Goal: Information Seeking & Learning: Learn about a topic

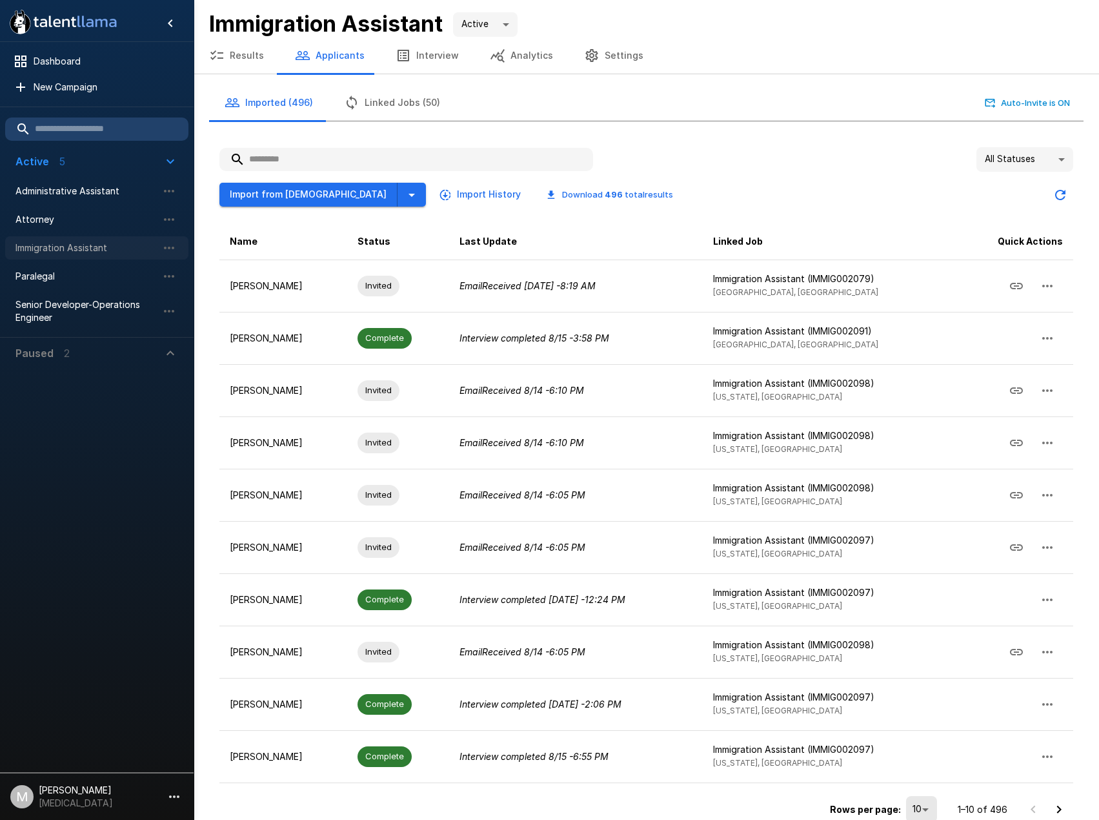
click at [60, 243] on span "Immigration Assistant" at bounding box center [86, 247] width 142 height 13
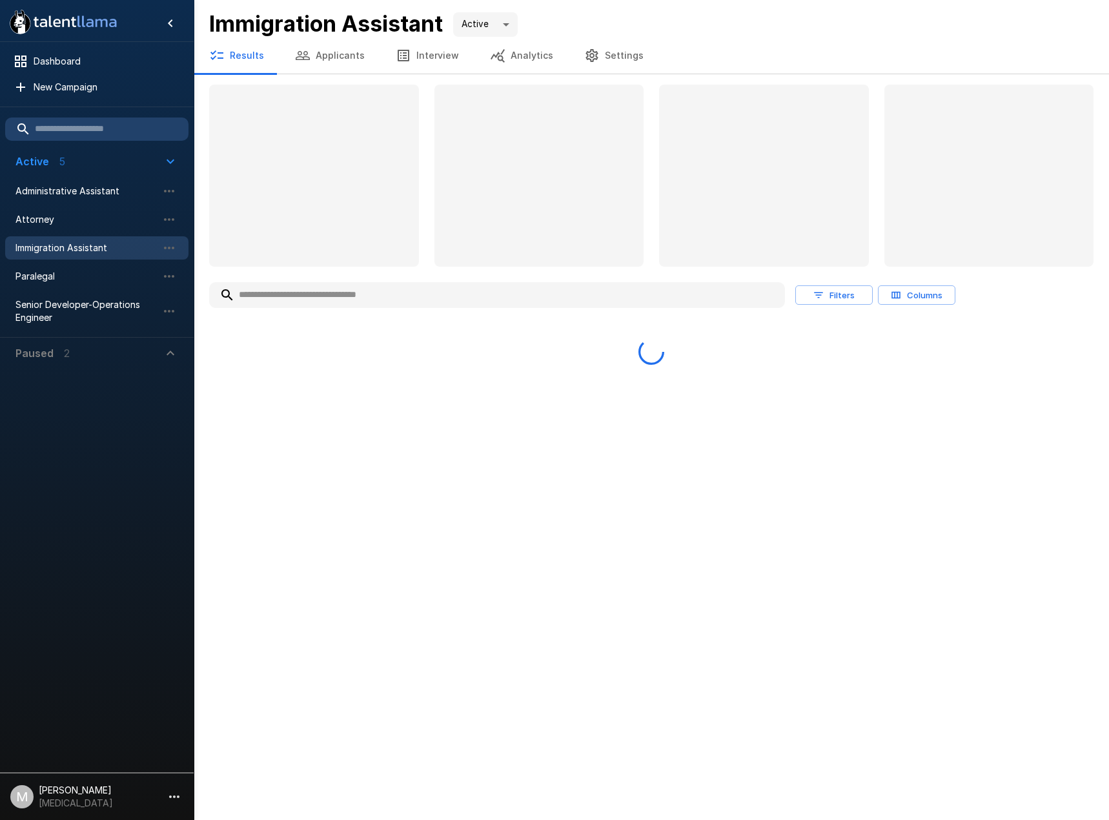
click at [358, 296] on input "text" at bounding box center [497, 294] width 576 height 23
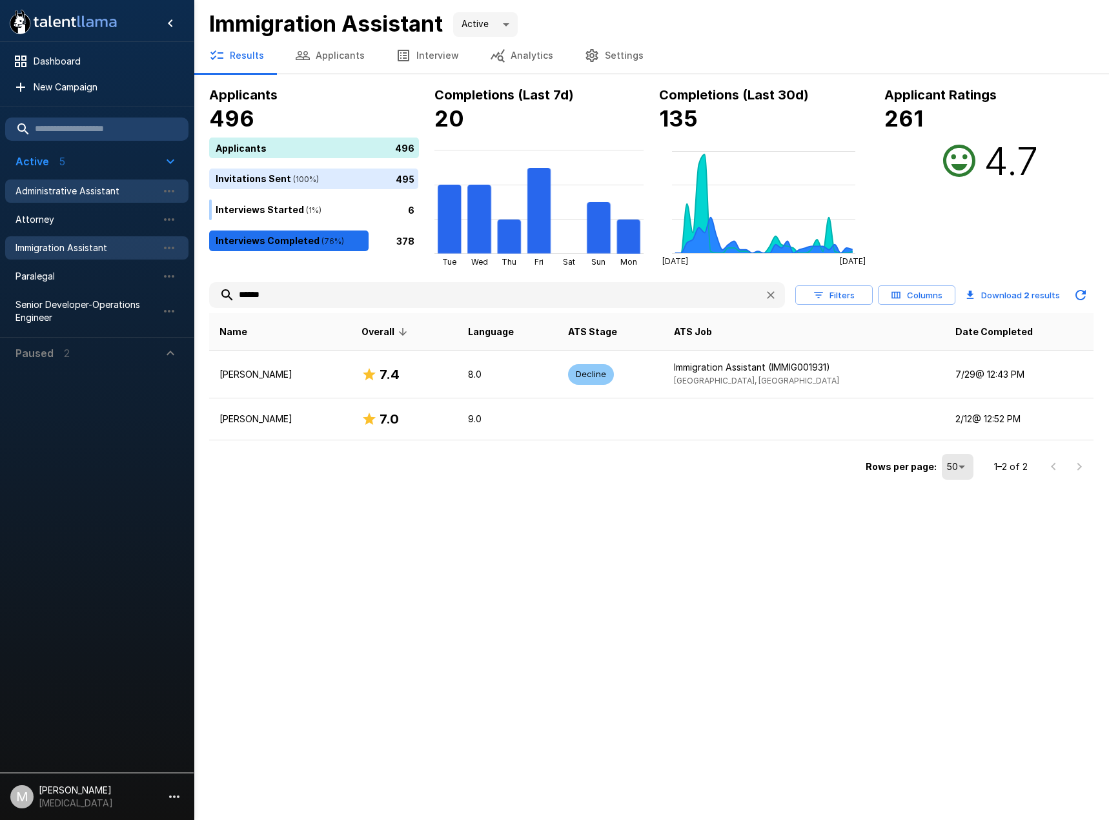
type input "******"
click at [97, 194] on span "Administrative Assistant" at bounding box center [86, 191] width 142 height 13
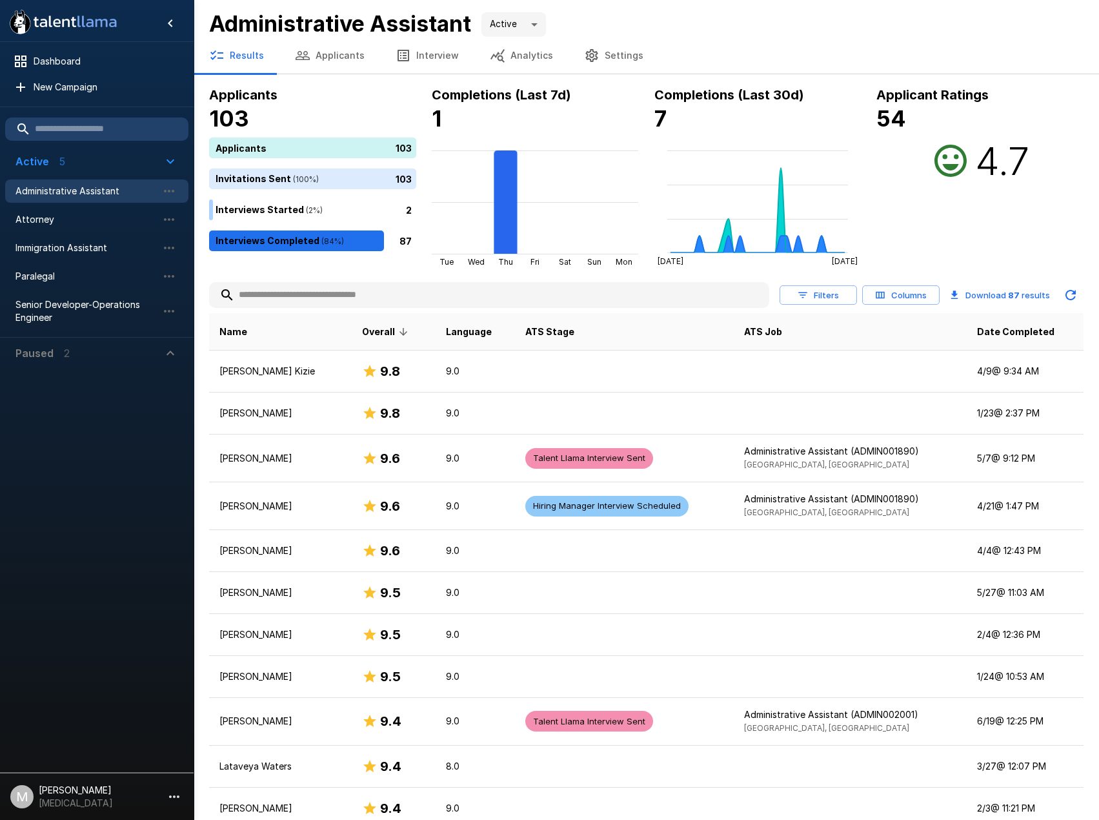
click at [423, 290] on input "text" at bounding box center [489, 294] width 560 height 23
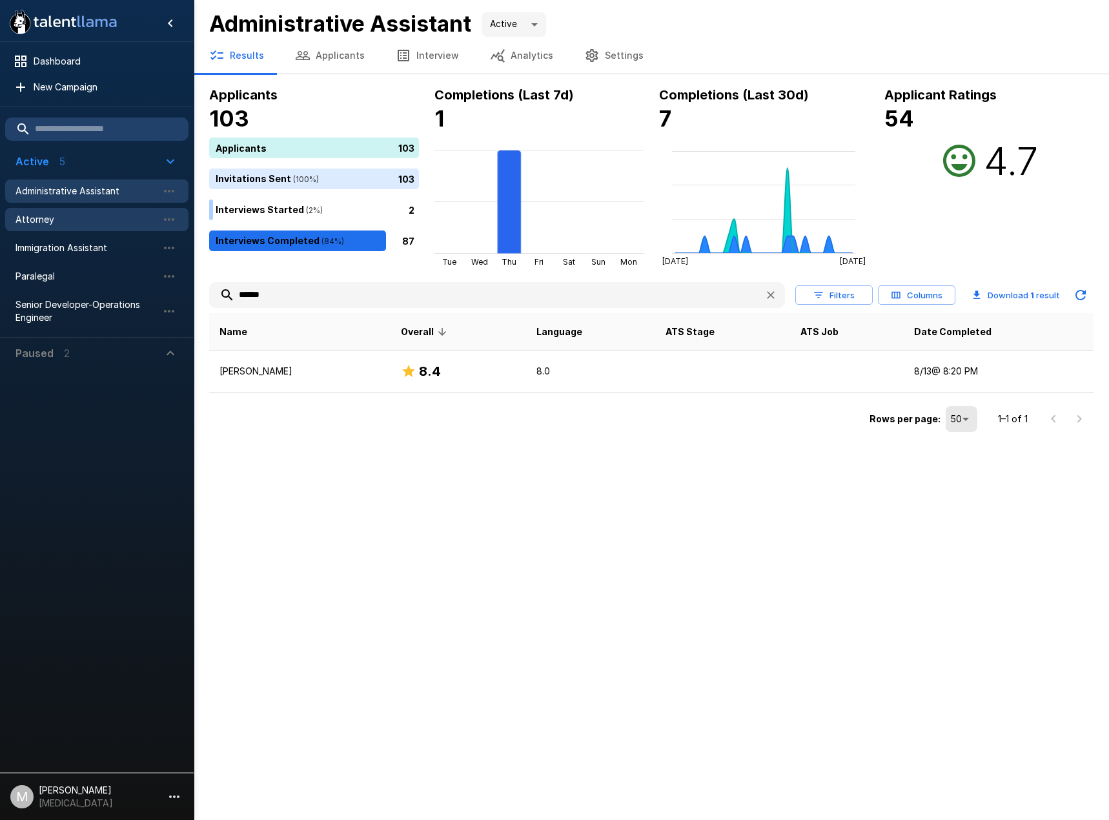
type input "******"
click at [73, 229] on div "Attorney" at bounding box center [96, 219] width 183 height 23
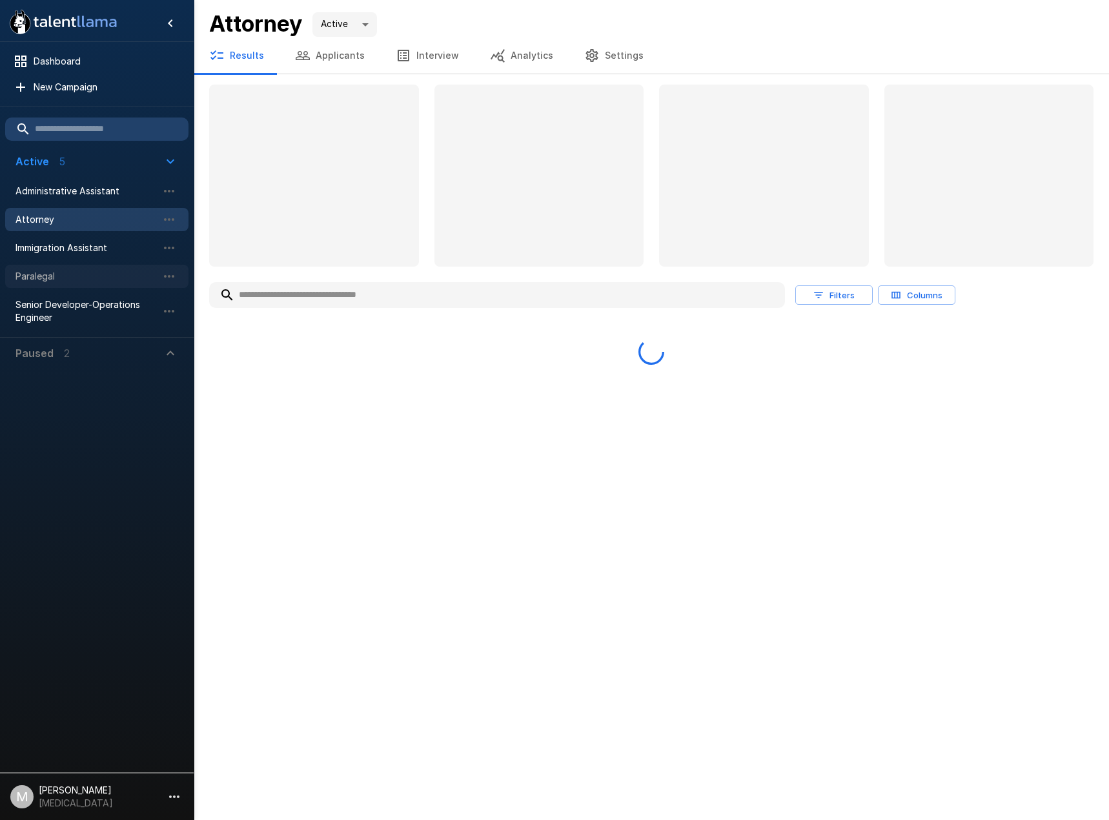
click at [71, 274] on span "Paralegal" at bounding box center [86, 276] width 142 height 13
click at [321, 299] on input "text" at bounding box center [497, 294] width 576 height 23
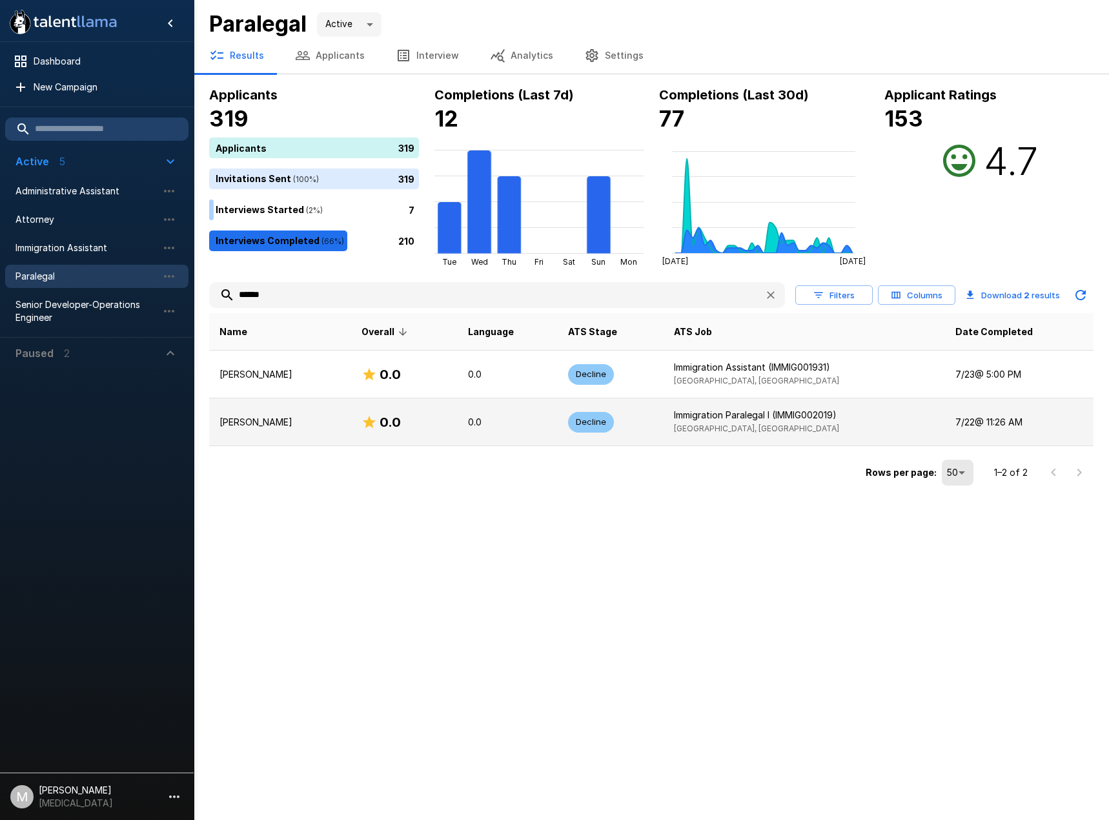
type input "******"
click at [463, 429] on td "0.0" at bounding box center [508, 422] width 101 height 48
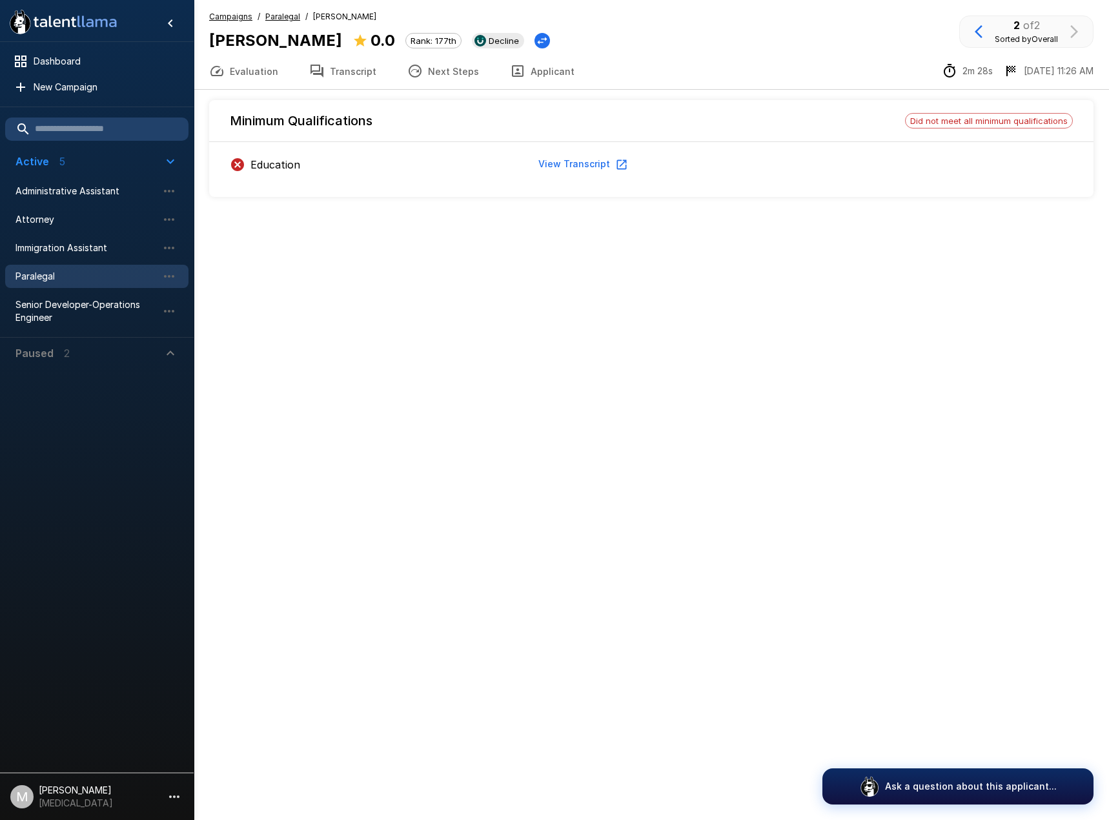
click at [325, 96] on div "Minimum Qualifications Did not meet all minimum qualifications Education View T…" at bounding box center [651, 150] width 884 height 120
click at [336, 81] on button "Transcript" at bounding box center [343, 71] width 98 height 36
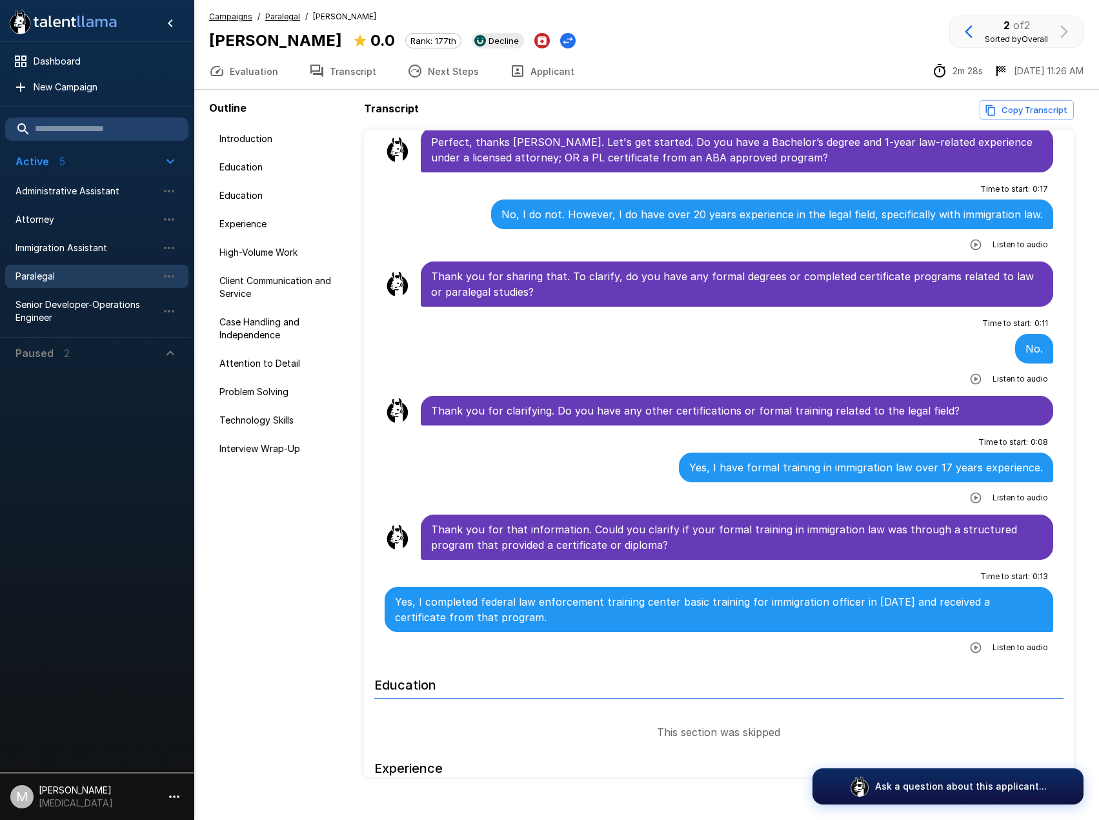
scroll to position [258, 0]
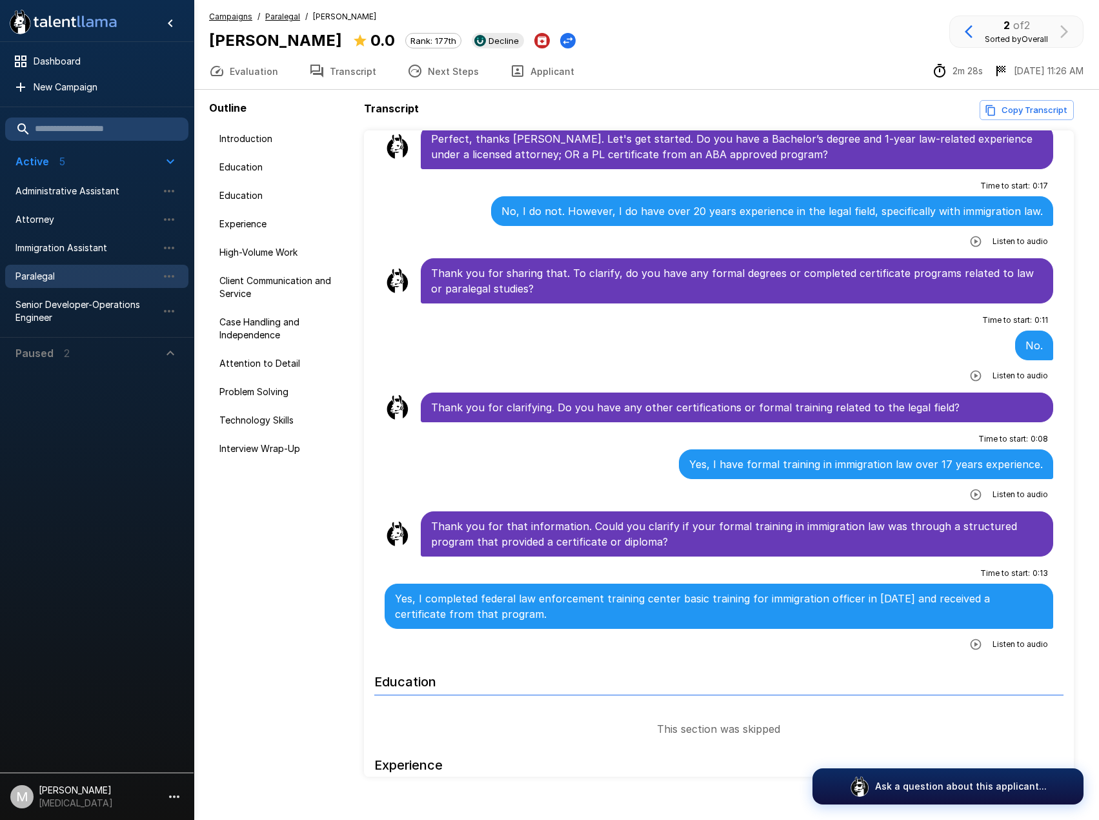
click at [548, 68] on button "Applicant" at bounding box center [542, 71] width 96 height 36
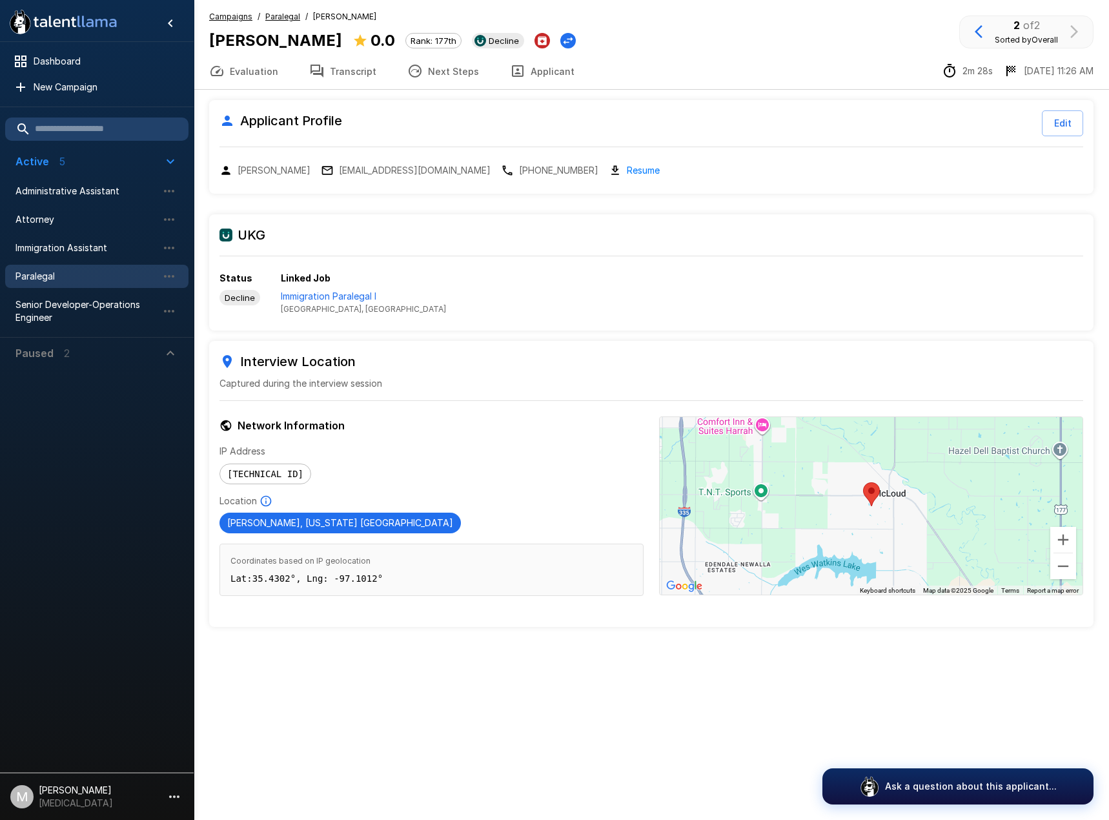
click at [627, 168] on link "Resume" at bounding box center [643, 170] width 33 height 15
click at [65, 273] on span "Paralegal" at bounding box center [86, 276] width 142 height 13
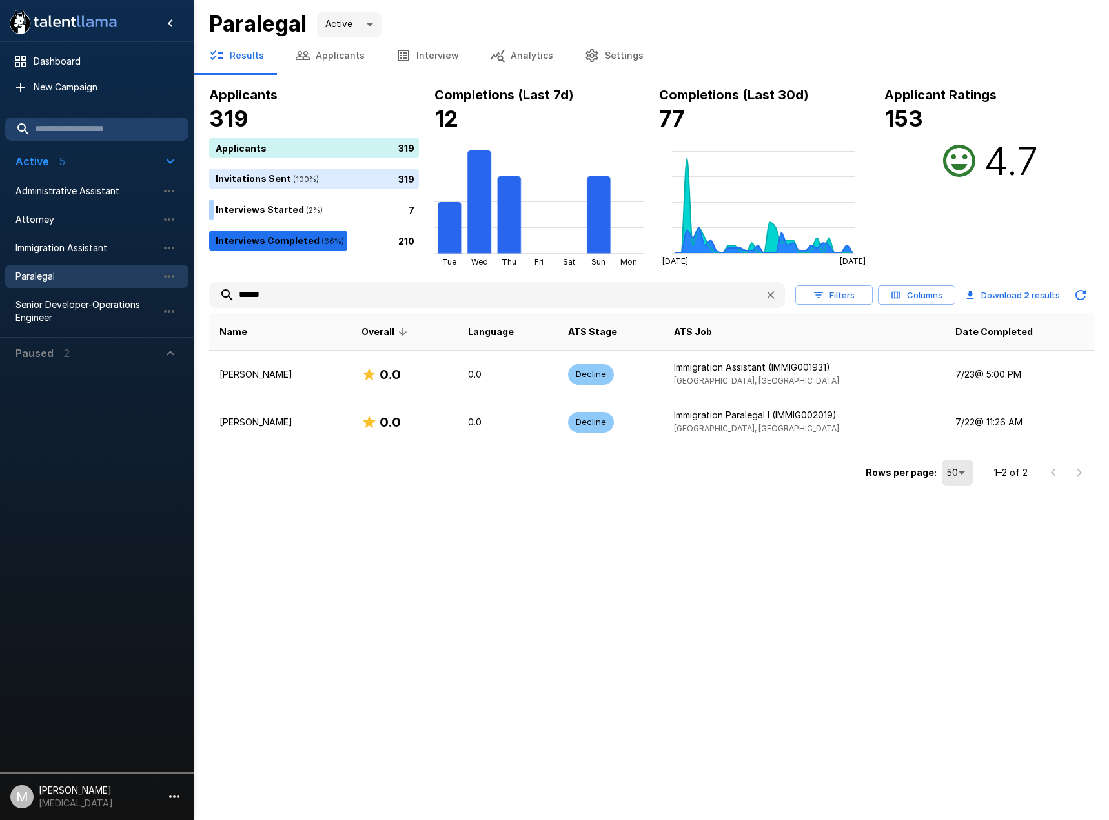
drag, startPoint x: 289, startPoint y: 303, endPoint x: -1, endPoint y: 241, distance: 296.3
click at [0, 241] on html ".st0{fill:#FFFFFF;} .st1{fill:#76a4ed;} Dashboard New Campaign Active 5 Adminis…" at bounding box center [554, 410] width 1109 height 820
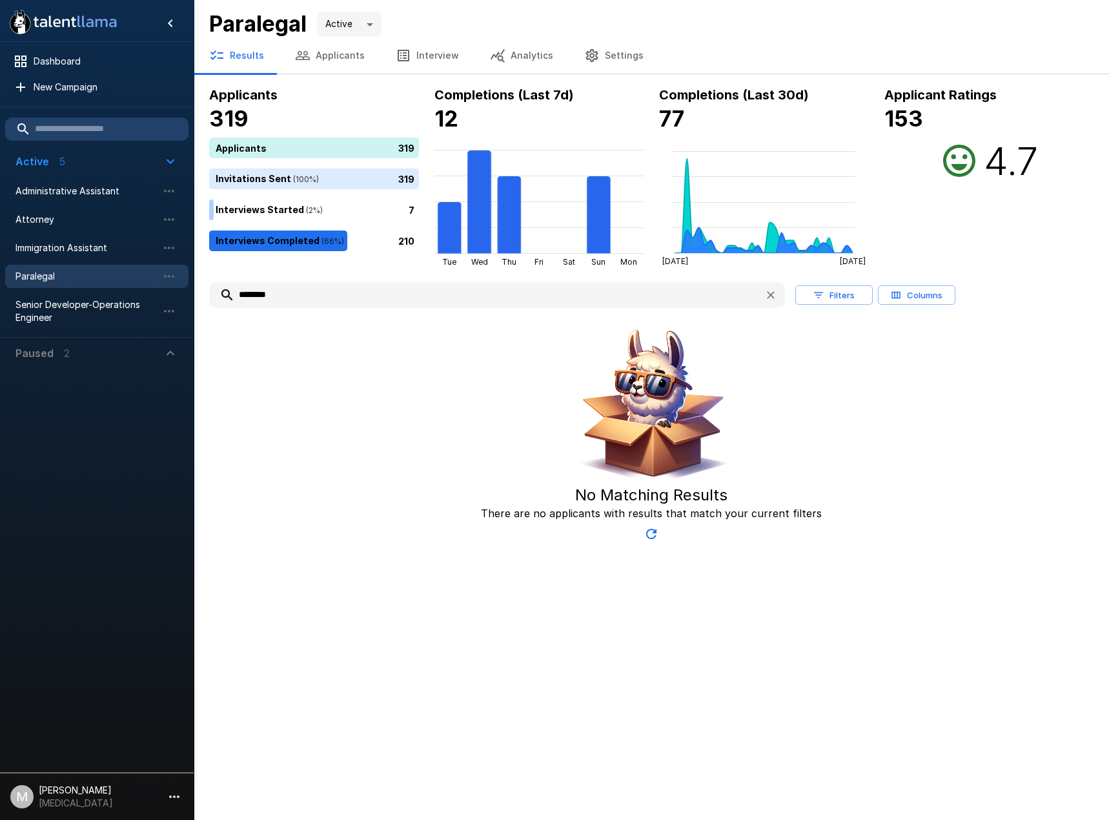
drag, startPoint x: 176, startPoint y: 295, endPoint x: 68, endPoint y: 277, distance: 109.2
click at [194, 277] on div ".st0{fill:#FFFFFF;} .st1{fill:#76a4ed;} Dashboard New Campaign Active 5 Adminis…" at bounding box center [651, 273] width 915 height 547
click at [93, 234] on li "Immigration Assistant" at bounding box center [96, 248] width 183 height 28
click at [87, 247] on span "Immigration Assistant" at bounding box center [86, 247] width 142 height 13
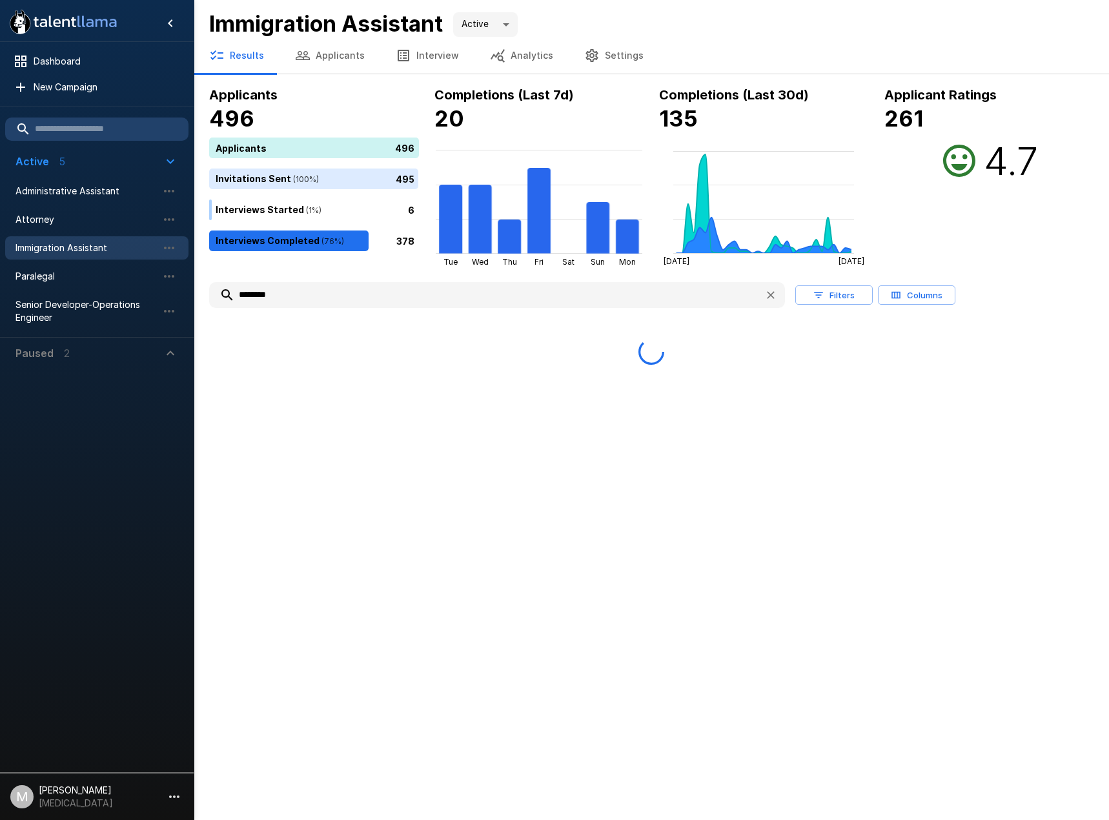
drag, startPoint x: 437, startPoint y: 299, endPoint x: -1, endPoint y: 290, distance: 437.6
click at [0, 290] on html ".st0{fill:#FFFFFF;} .st1{fill:#76a4ed;} Dashboard New Campaign Active 5 Adminis…" at bounding box center [554, 410] width 1109 height 820
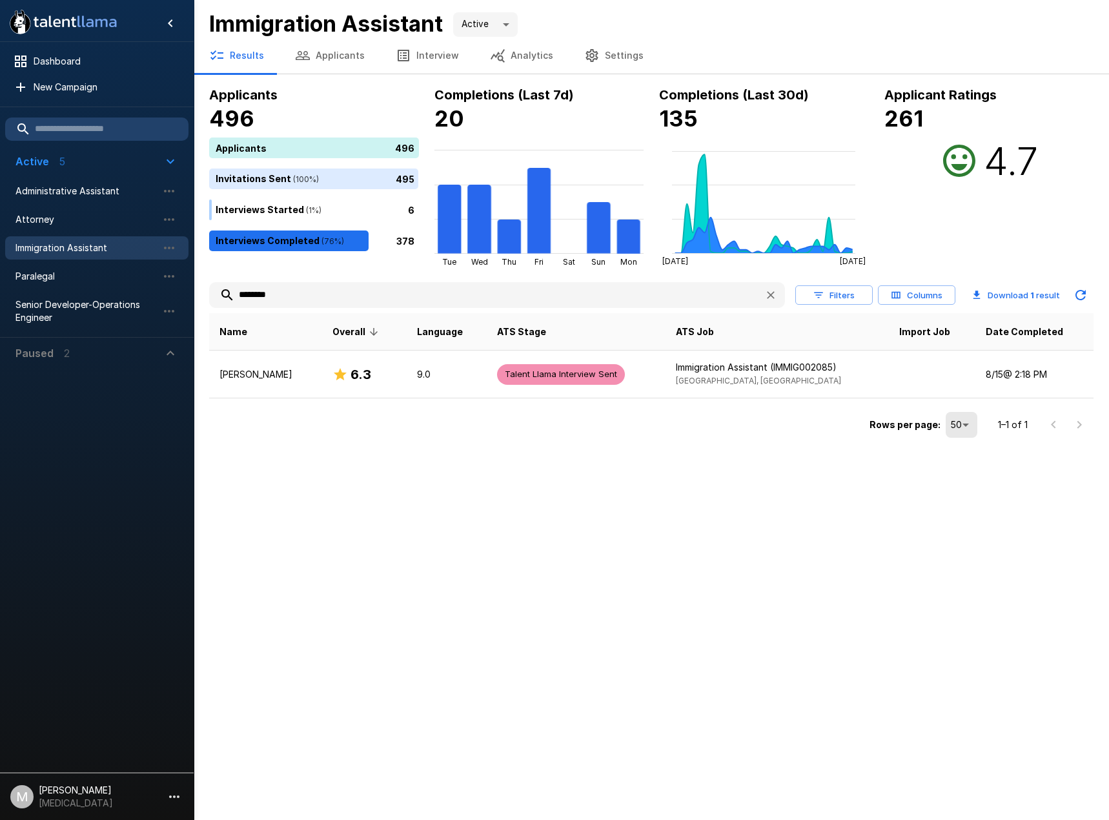
drag, startPoint x: 299, startPoint y: 294, endPoint x: -1, endPoint y: 194, distance: 316.1
click at [0, 194] on html ".st0{fill:#FFFFFF;} .st1{fill:#76a4ed;} Dashboard New Campaign Active 5 Adminis…" at bounding box center [554, 410] width 1109 height 820
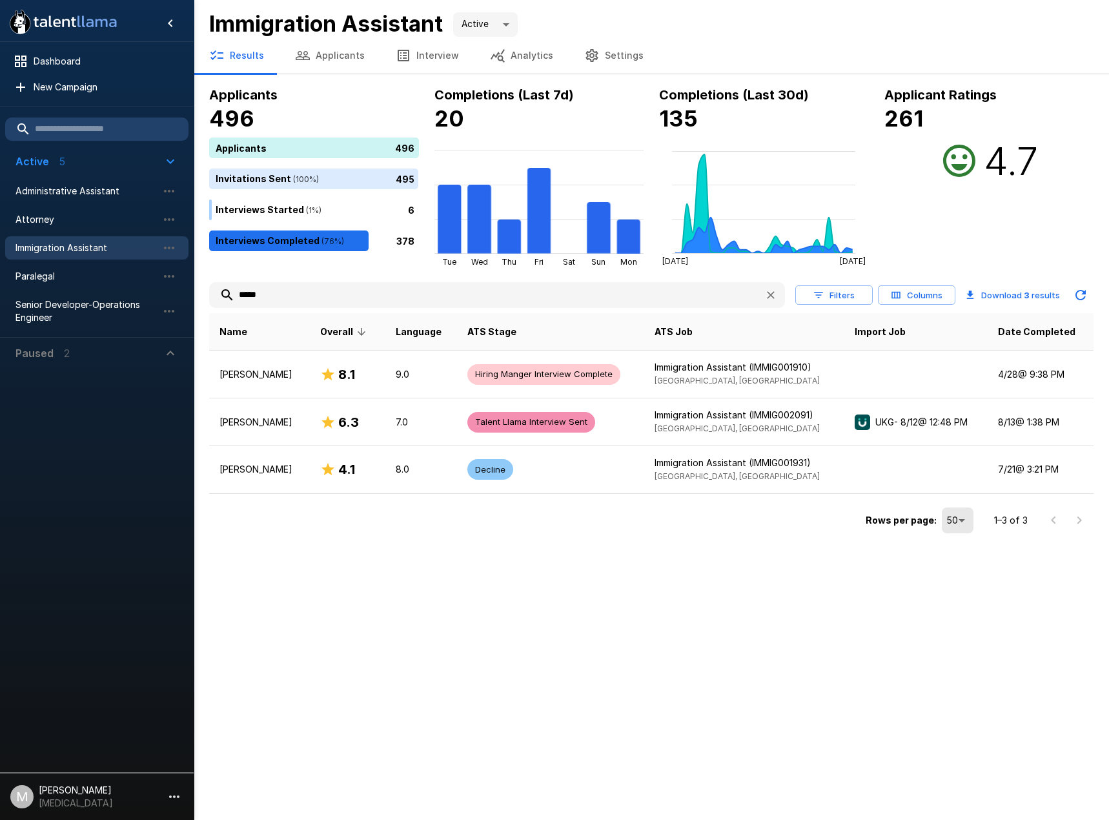
type input "*****"
click at [98, 265] on div "Paralegal" at bounding box center [96, 276] width 183 height 23
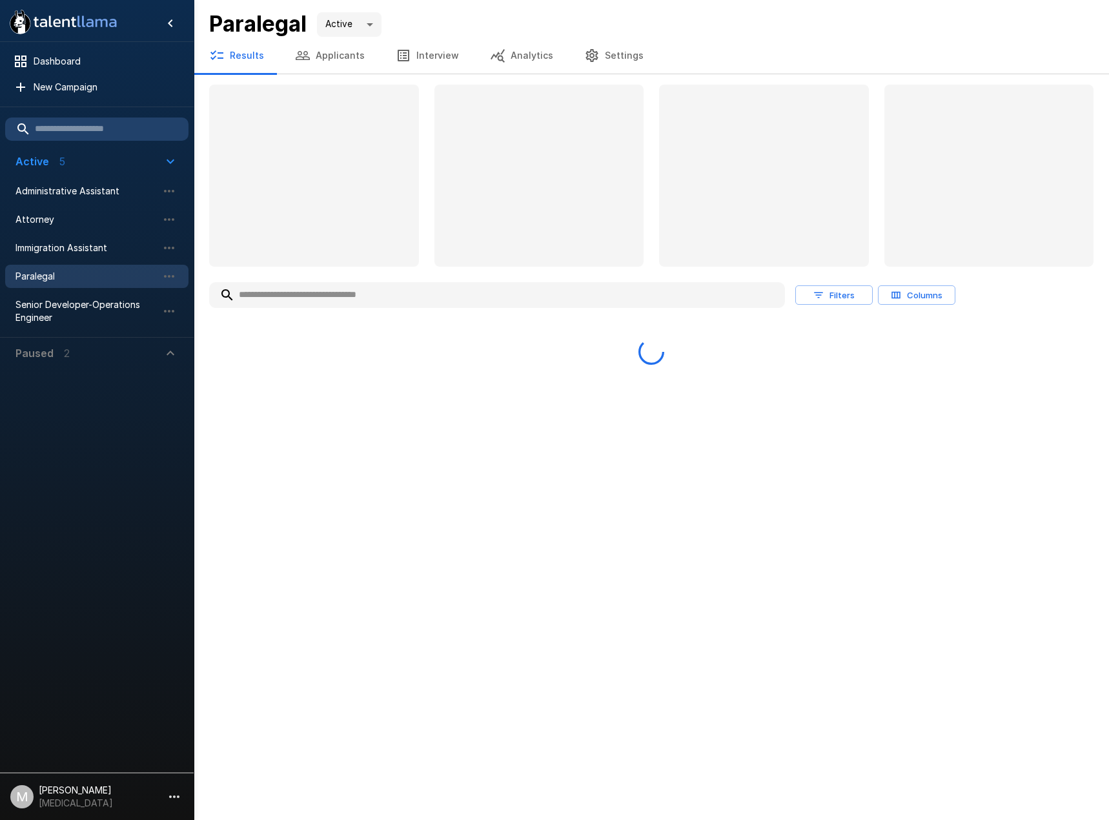
click at [347, 302] on input "text" at bounding box center [497, 294] width 576 height 23
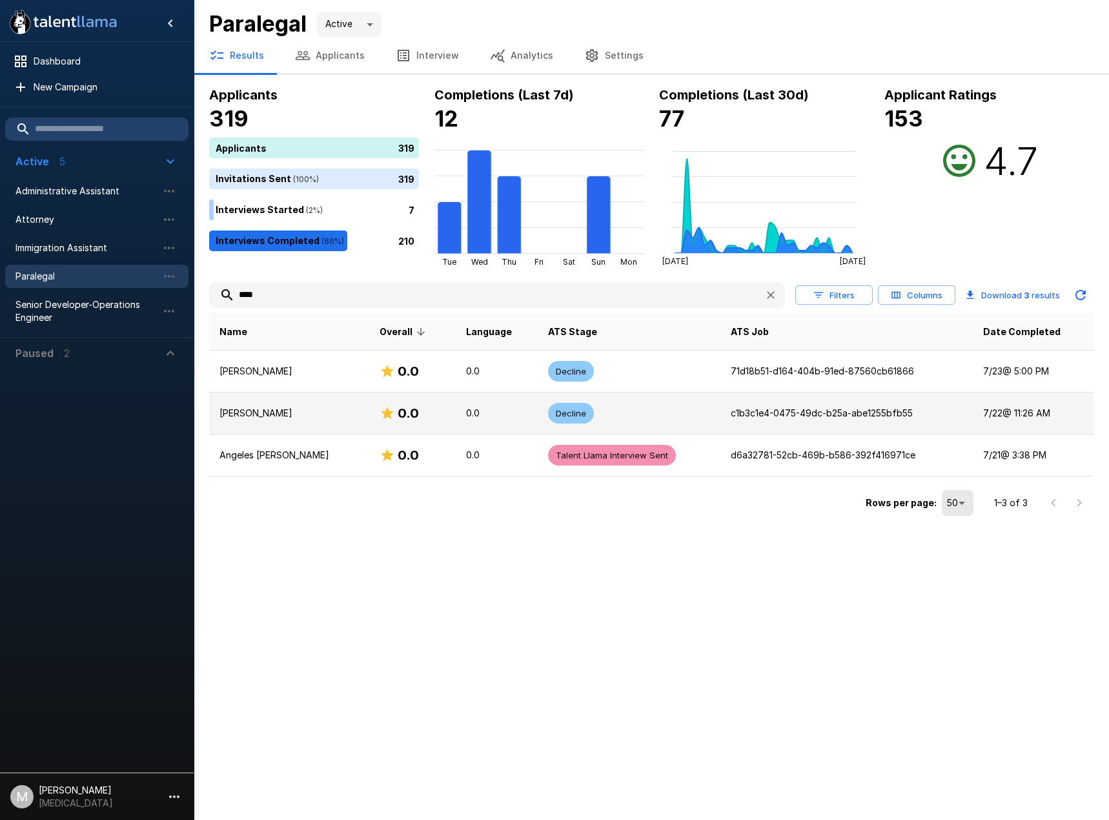
type input "****"
click at [277, 417] on p "[PERSON_NAME]" at bounding box center [288, 413] width 139 height 13
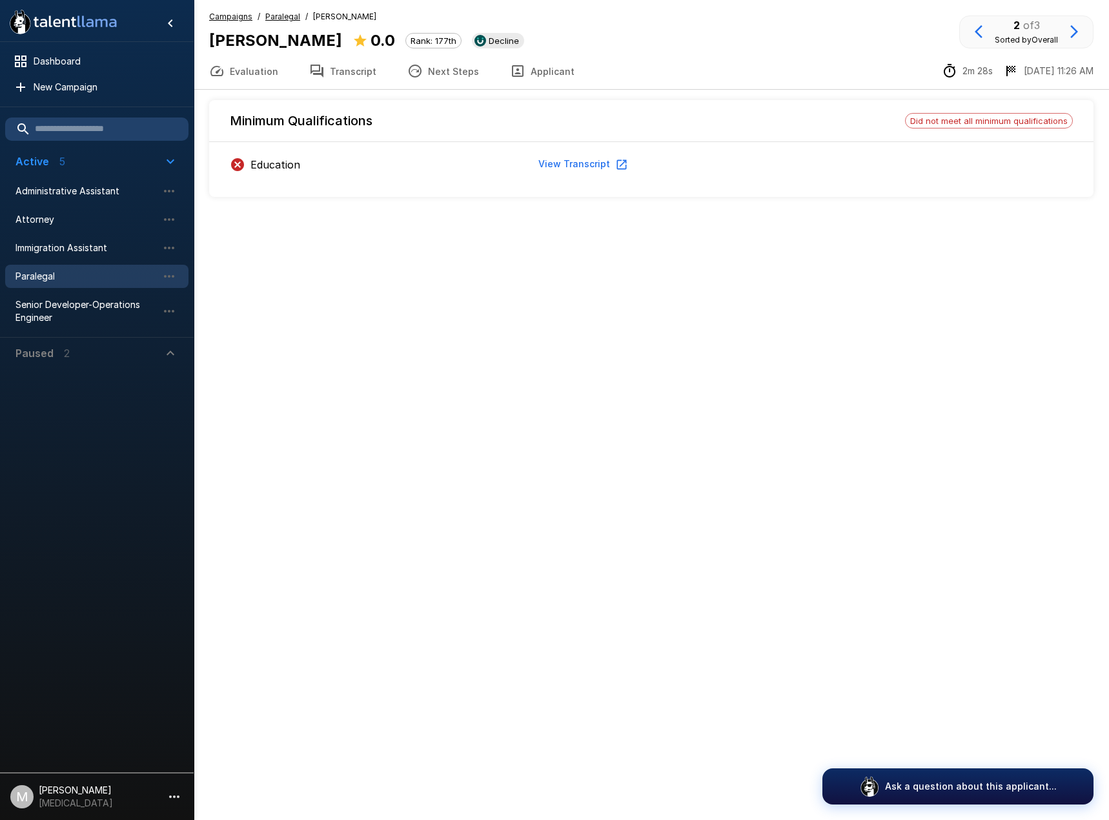
click at [517, 63] on button "Applicant" at bounding box center [542, 71] width 96 height 36
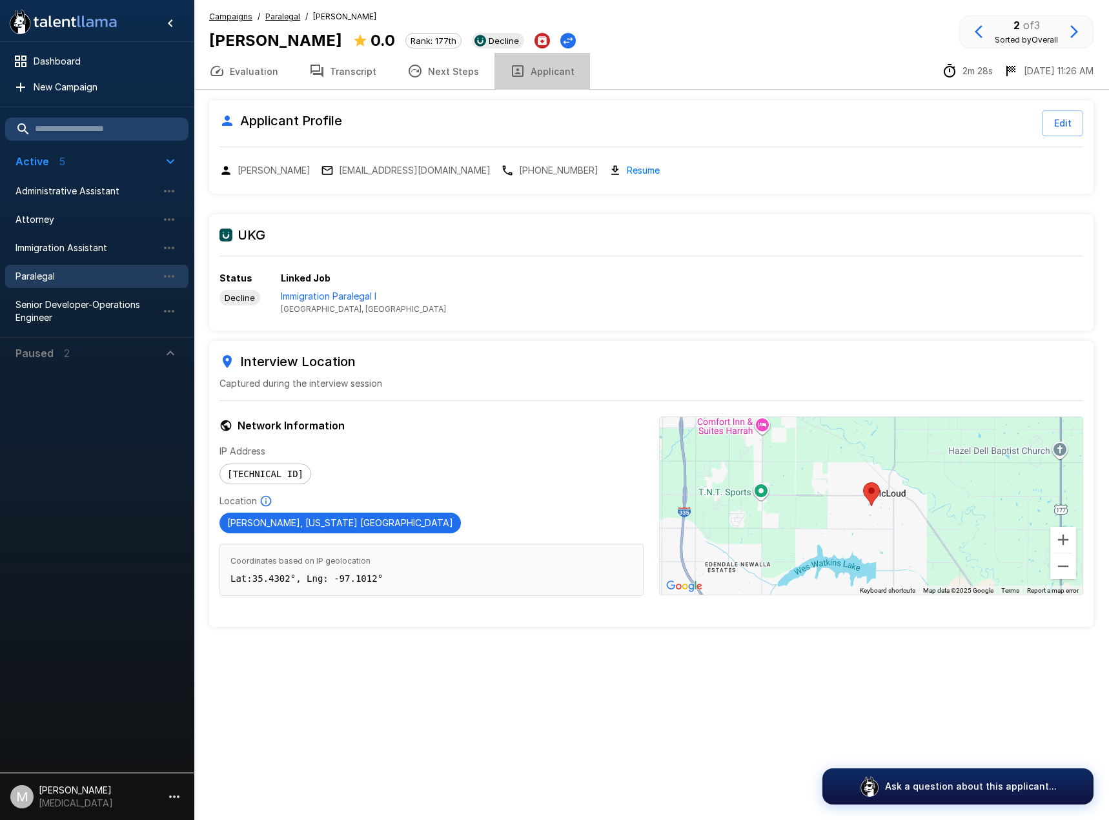
click at [547, 66] on button "Applicant" at bounding box center [542, 71] width 96 height 36
click at [335, 86] on button "Transcript" at bounding box center [343, 71] width 98 height 36
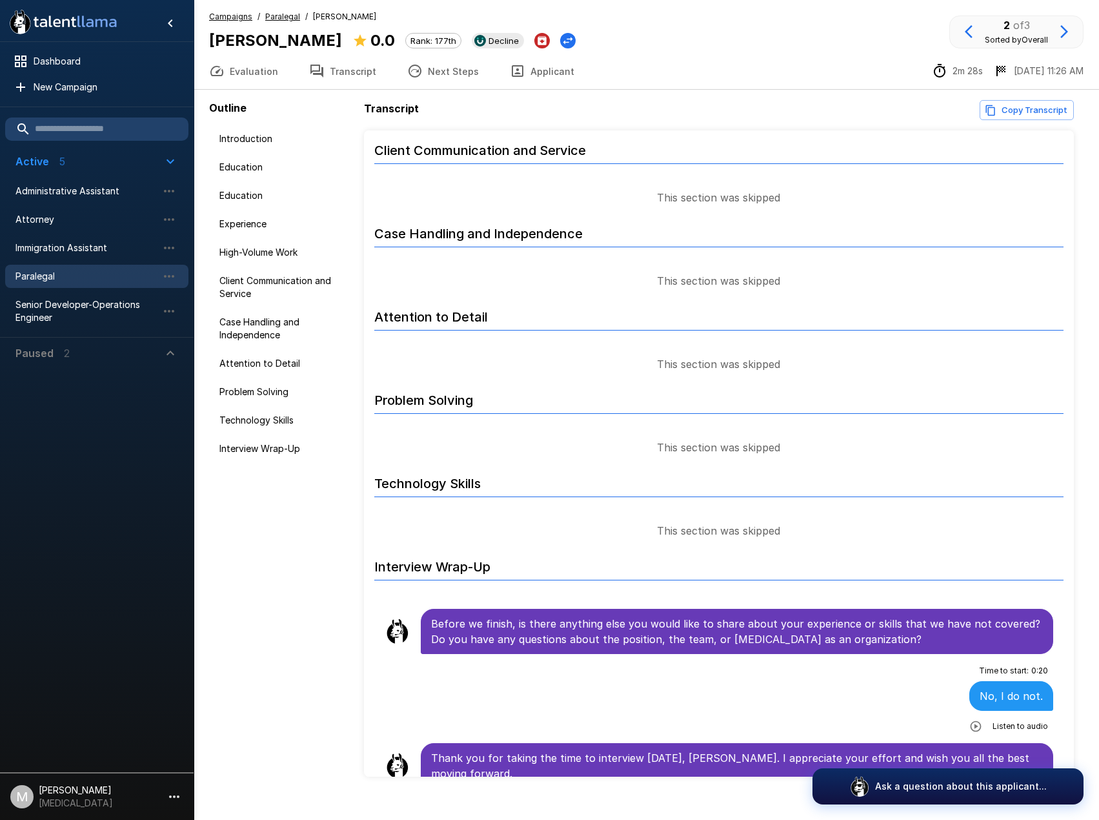
scroll to position [1043, 0]
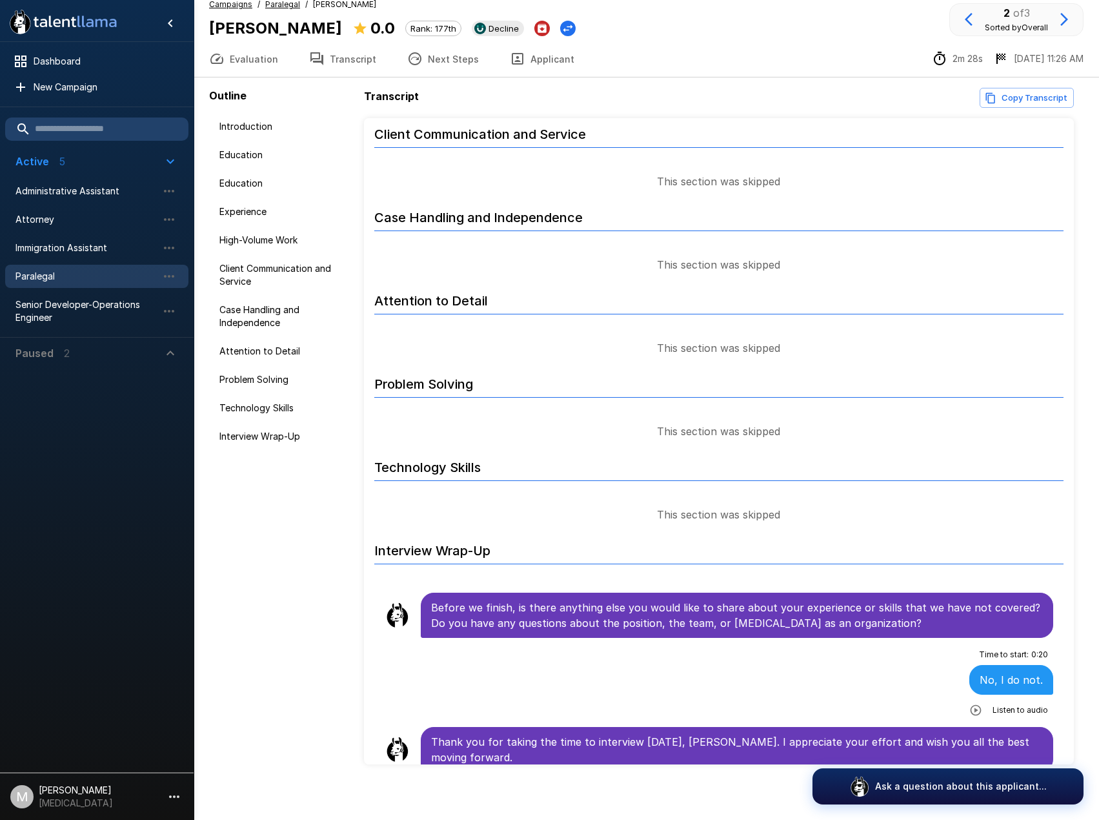
scroll to position [5, 0]
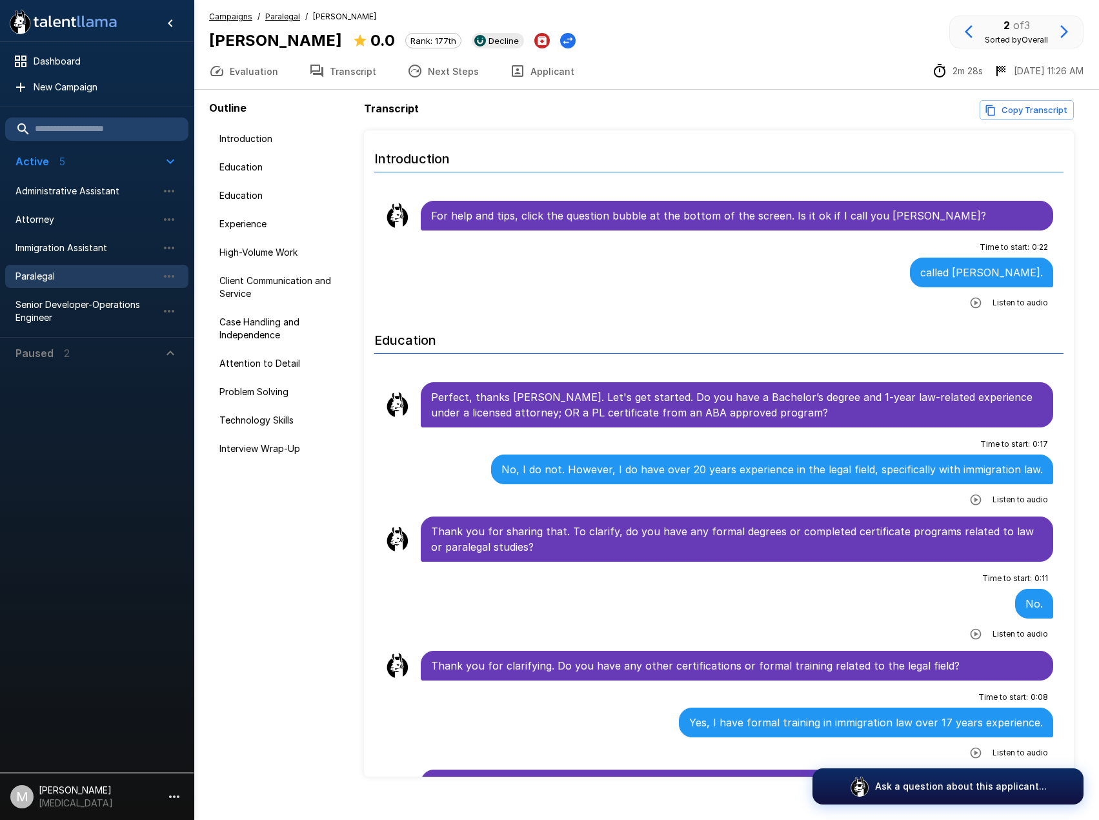
click at [276, 626] on div "Outline Introduction Education Education Experience High-Volume Work Client Com…" at bounding box center [286, 438] width 155 height 676
click at [530, 84] on button "Applicant" at bounding box center [542, 71] width 96 height 36
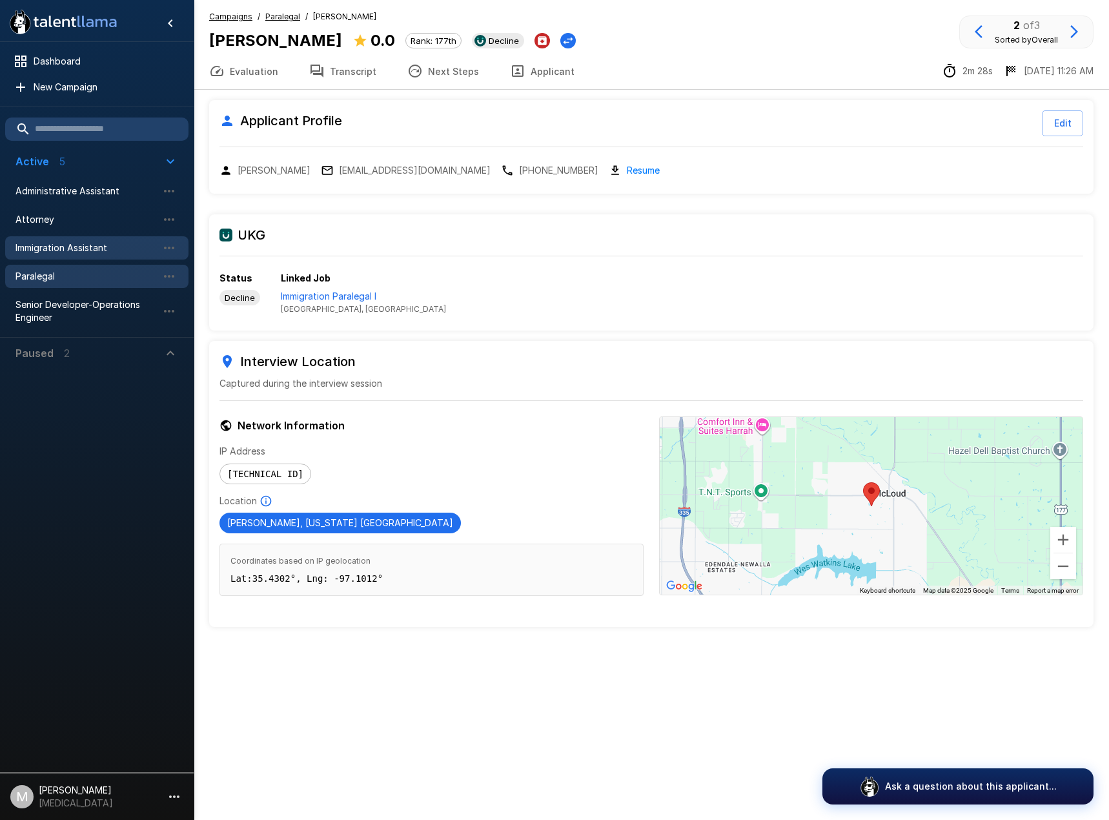
click at [61, 246] on span "Immigration Assistant" at bounding box center [86, 247] width 142 height 13
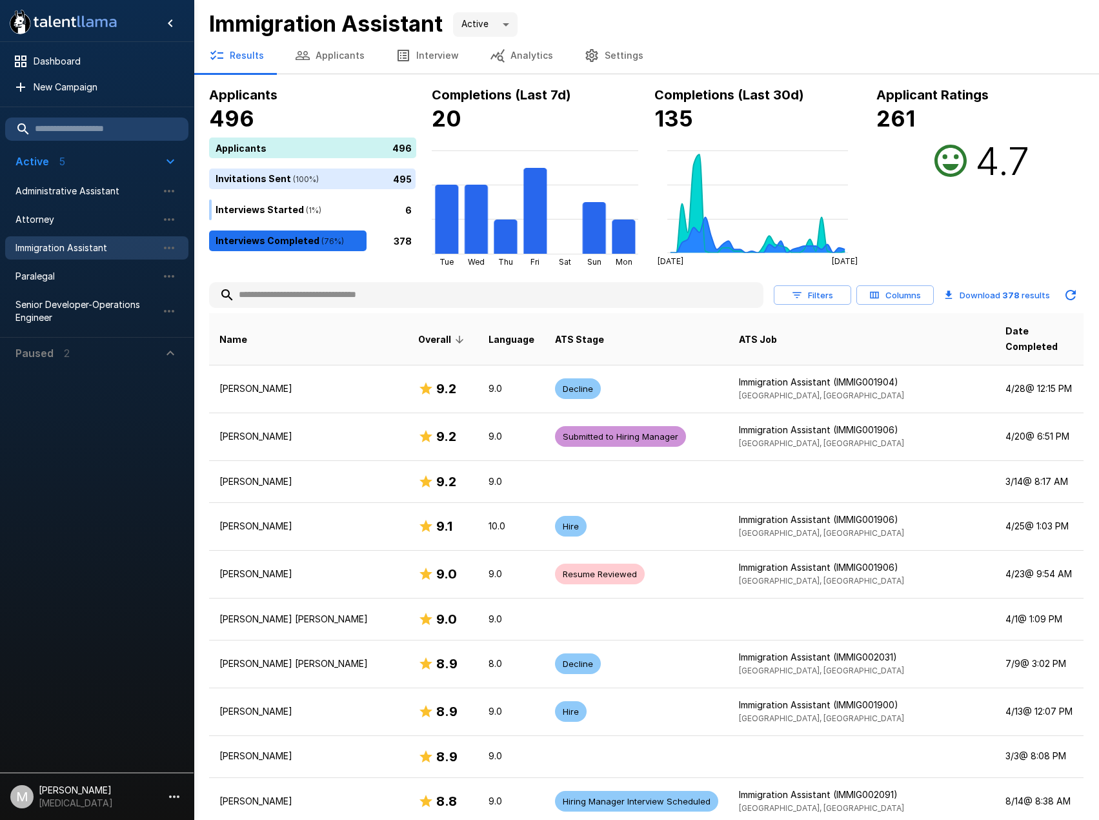
click at [414, 298] on input "text" at bounding box center [486, 294] width 554 height 23
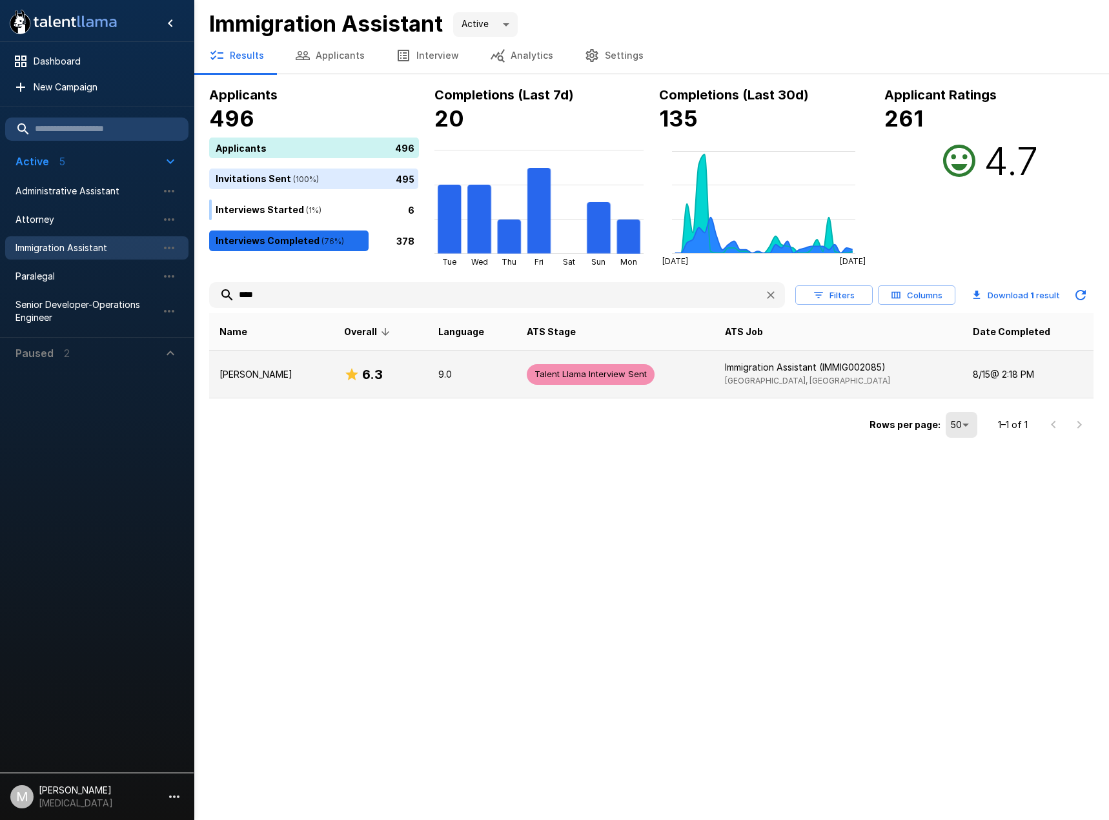
type input "****"
click at [308, 377] on p "[PERSON_NAME]" at bounding box center [271, 374] width 104 height 13
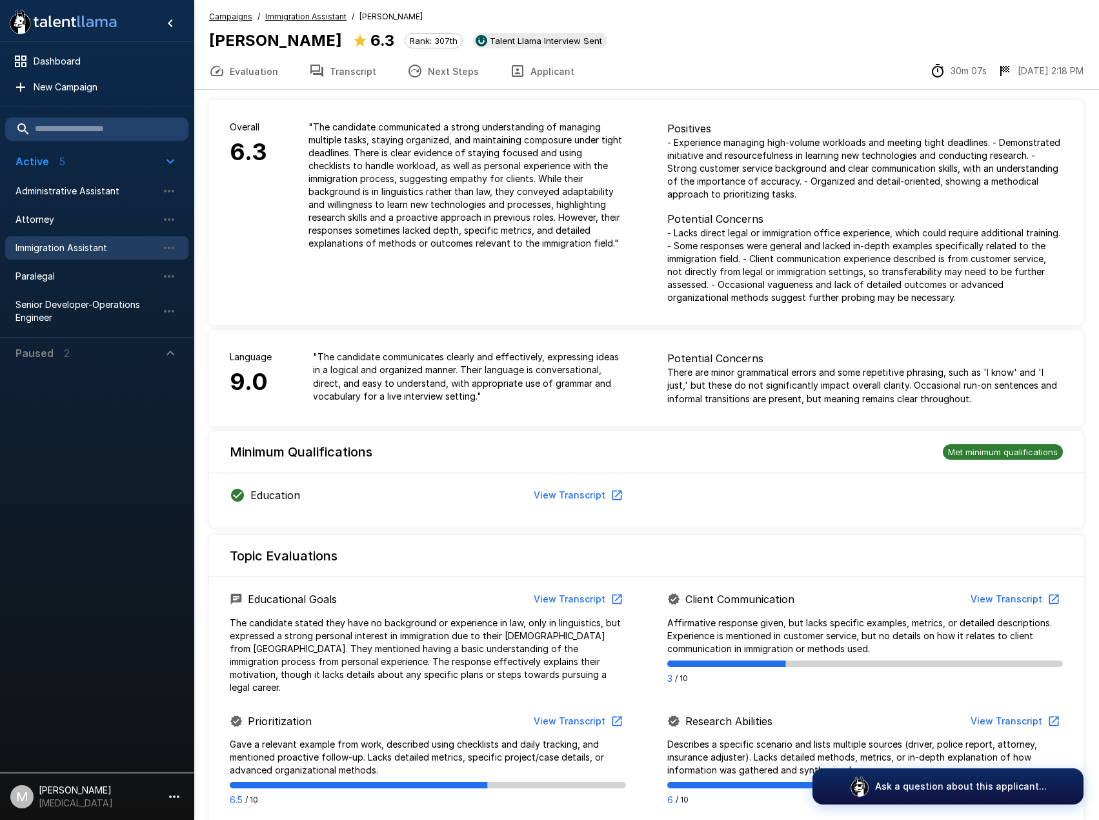
click at [347, 80] on button "Transcript" at bounding box center [343, 71] width 98 height 36
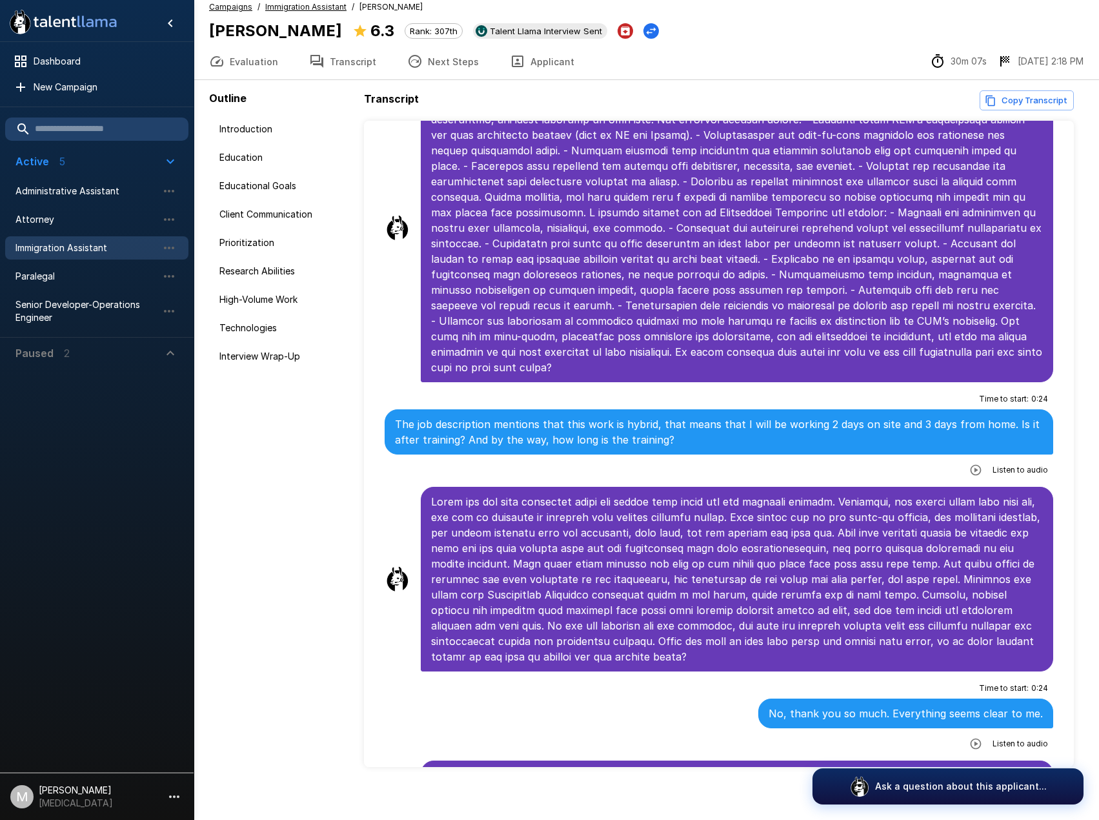
scroll to position [19, 0]
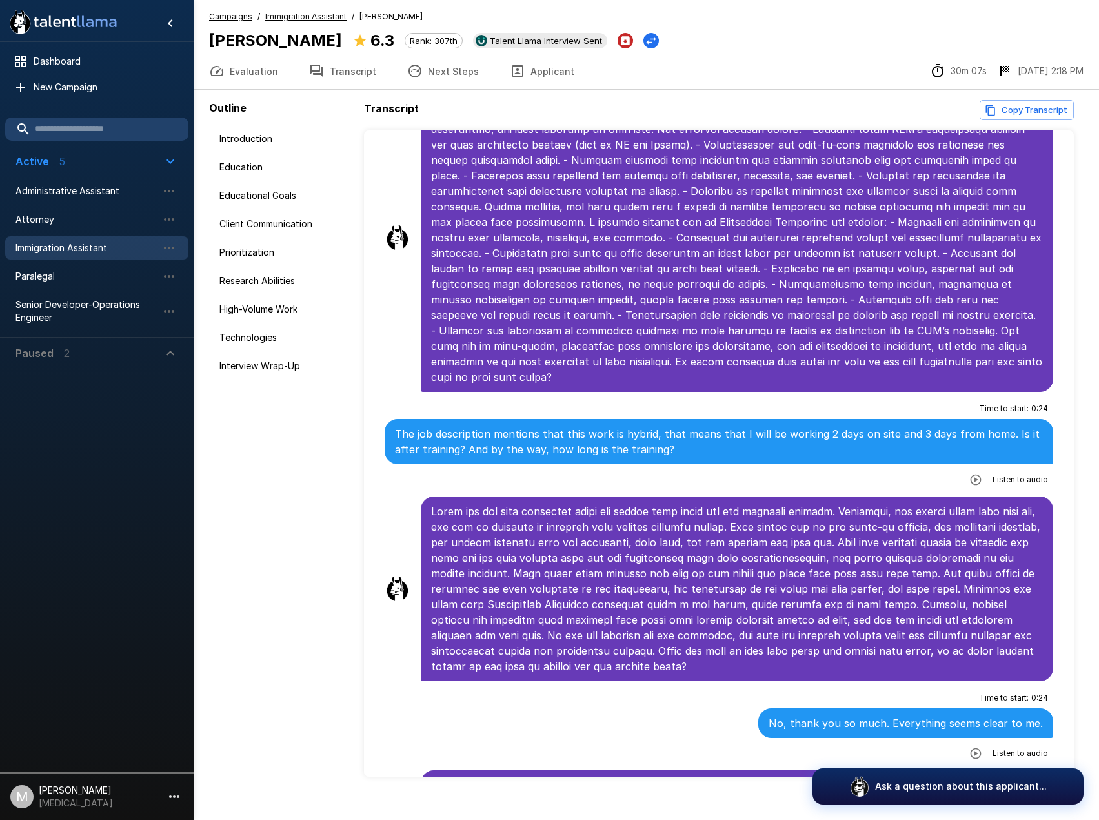
drag, startPoint x: 287, startPoint y: 660, endPoint x: 197, endPoint y: 666, distance: 89.9
click at [261, 660] on div "Outline Introduction Education Educational Goals Client Communication Prioritiz…" at bounding box center [286, 438] width 155 height 676
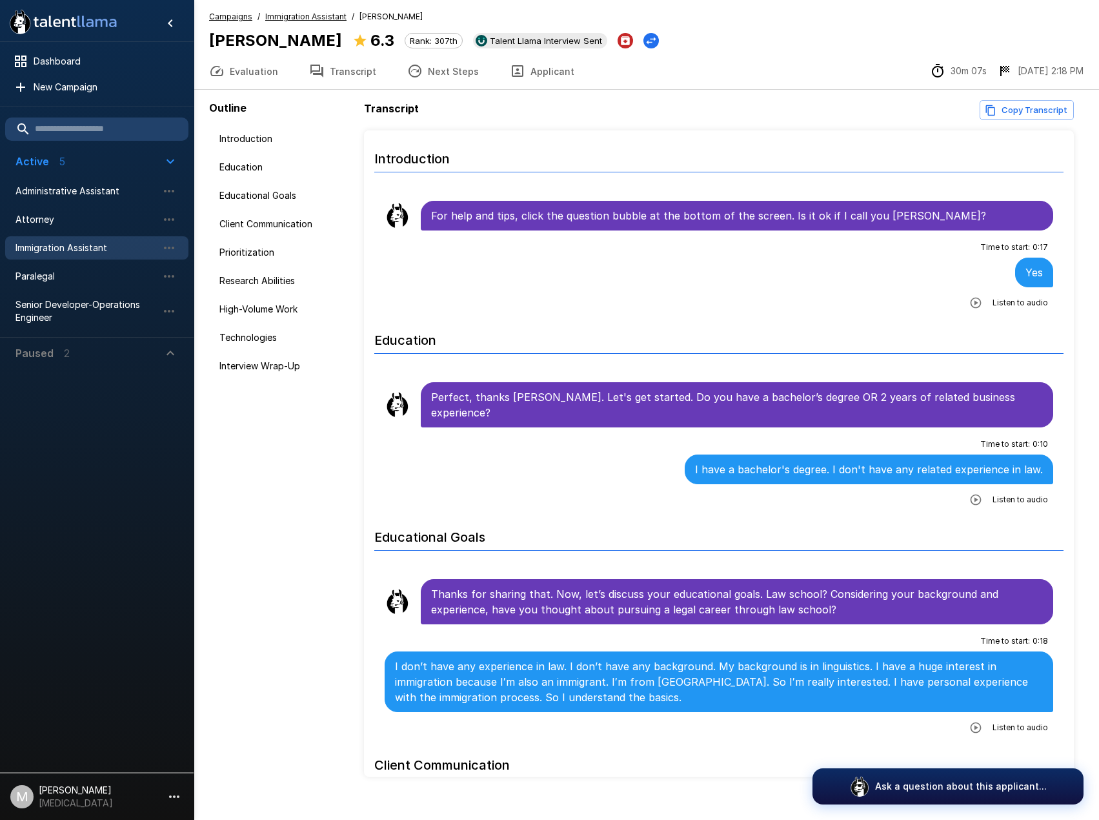
click at [520, 70] on button "Applicant" at bounding box center [542, 71] width 96 height 36
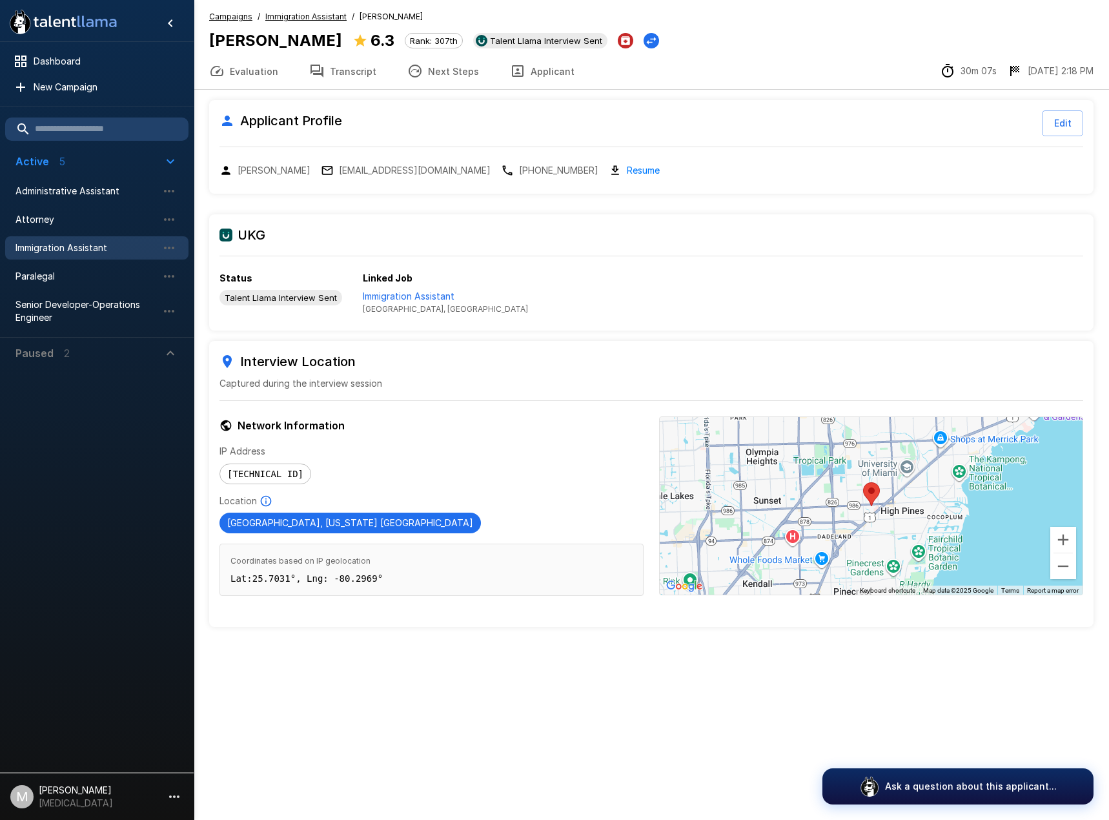
click at [307, 59] on button "Transcript" at bounding box center [343, 71] width 98 height 36
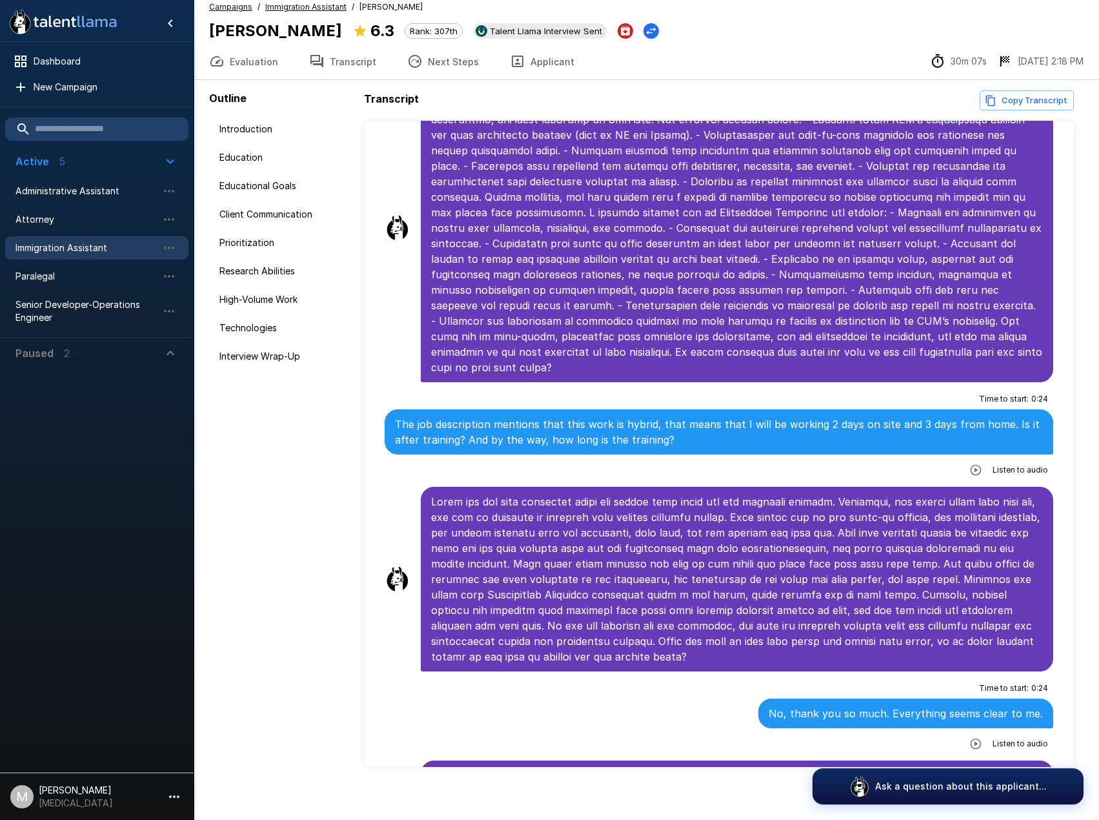
scroll to position [19, 0]
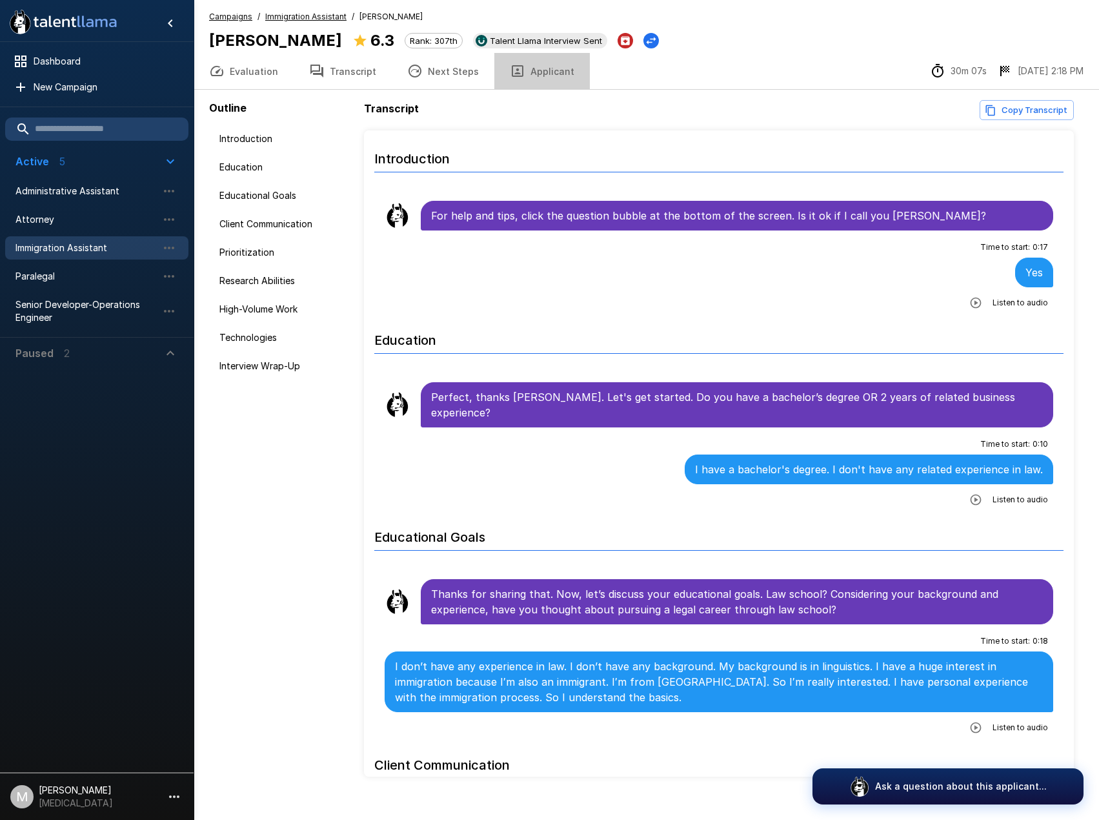
click at [562, 81] on button "Applicant" at bounding box center [542, 71] width 96 height 36
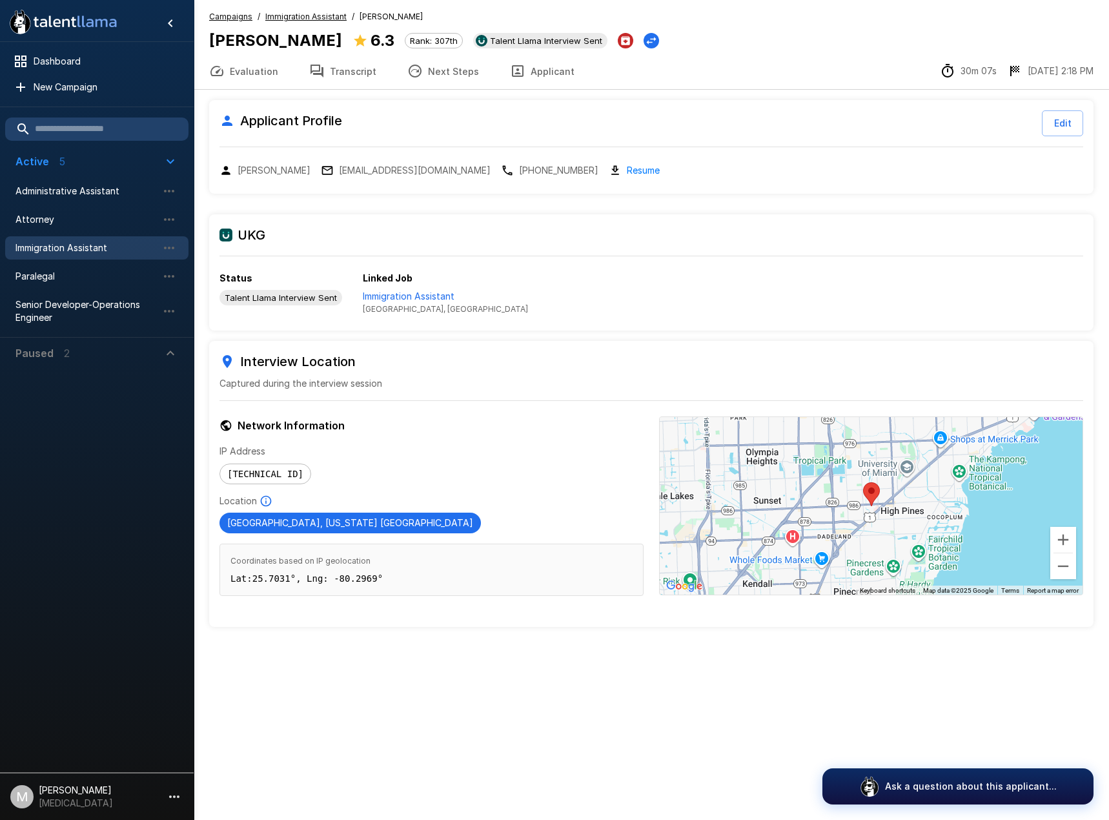
drag, startPoint x: 344, startPoint y: 44, endPoint x: 209, endPoint y: 49, distance: 135.0
click at [210, 50] on div "[PERSON_NAME] 6.3 Rank: 307th Talent Llama Interview Sent" at bounding box center [434, 40] width 450 height 25
copy b "[PERSON_NAME]"
